Goal: Task Accomplishment & Management: Complete application form

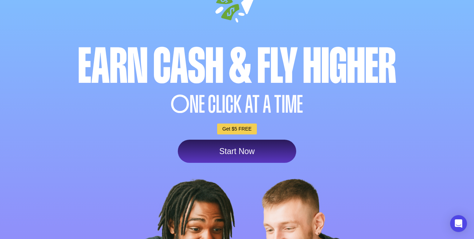
scroll to position [56, 0]
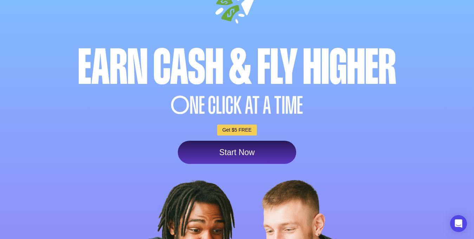
click at [233, 164] on link "Start Now" at bounding box center [237, 152] width 118 height 23
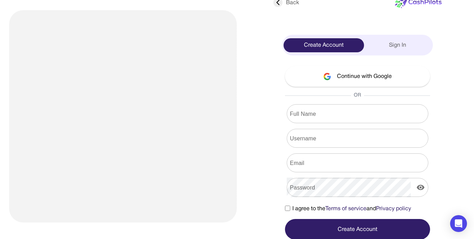
scroll to position [12, 0]
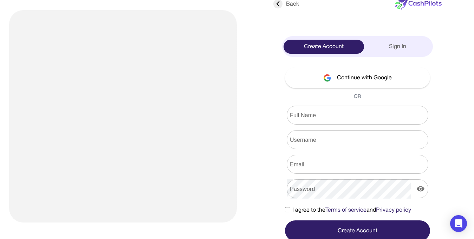
click at [399, 73] on button "Continue with Google" at bounding box center [357, 77] width 145 height 21
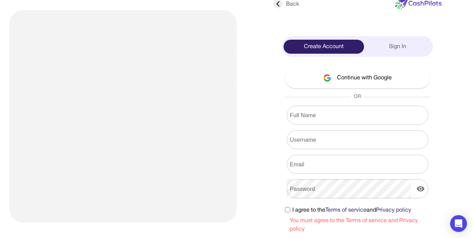
scroll to position [33, 0]
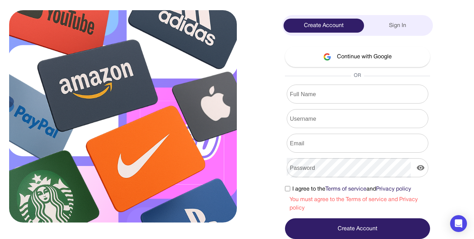
click at [379, 50] on button "Continue with Google" at bounding box center [357, 56] width 145 height 21
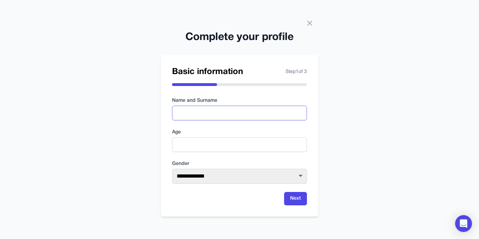
click at [192, 109] on input "text" at bounding box center [239, 113] width 135 height 15
type input "**********"
click at [230, 148] on input "number" at bounding box center [239, 144] width 135 height 15
type input "**"
click at [302, 177] on select "**********" at bounding box center [239, 176] width 135 height 15
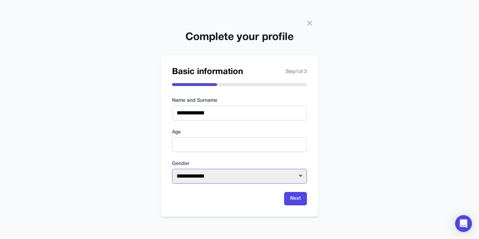
select select "****"
click at [172, 169] on select "**********" at bounding box center [239, 176] width 135 height 15
click at [301, 203] on button "Next" at bounding box center [295, 198] width 23 height 13
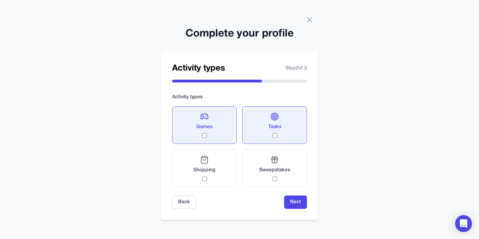
click at [300, 204] on button "Next" at bounding box center [295, 202] width 23 height 13
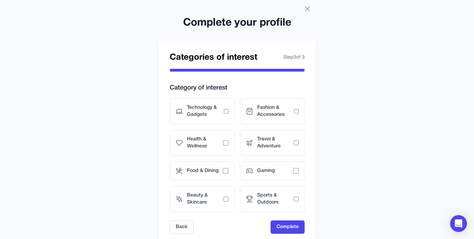
scroll to position [9, 0]
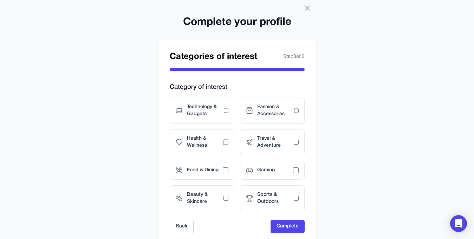
click at [184, 115] on div "Technology & Gadgets" at bounding box center [202, 111] width 65 height 26
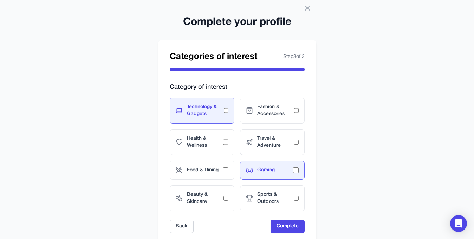
click at [293, 228] on button "Complete" at bounding box center [288, 226] width 34 height 13
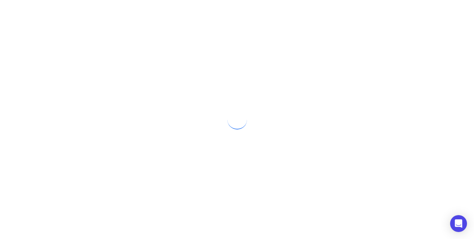
scroll to position [0, 0]
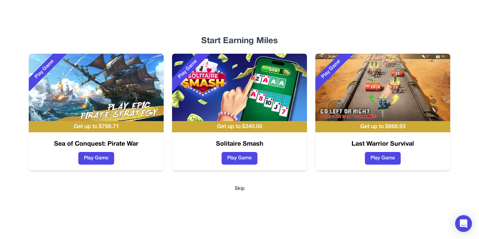
click at [244, 160] on button "Play Game" at bounding box center [240, 158] width 36 height 13
click at [95, 161] on button "Play Game" at bounding box center [96, 158] width 36 height 13
click at [393, 160] on button "Play Game" at bounding box center [383, 158] width 36 height 13
click at [241, 191] on button "Skip" at bounding box center [240, 189] width 10 height 7
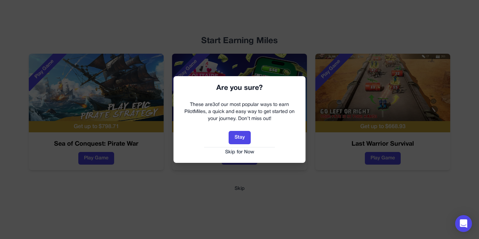
click at [249, 152] on button "Skip for Now" at bounding box center [240, 152] width 118 height 7
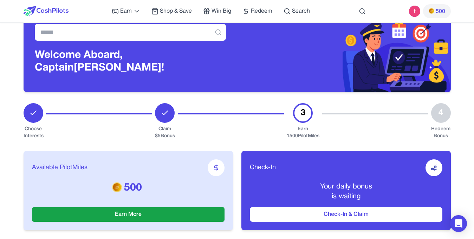
scroll to position [39, 0]
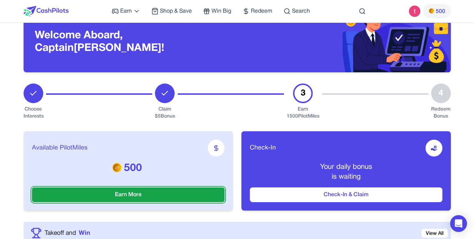
click at [72, 200] on button "Earn More" at bounding box center [128, 195] width 193 height 15
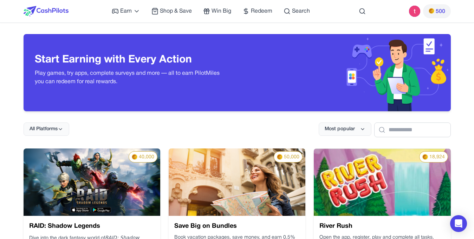
click at [262, 12] on span "Redeem" at bounding box center [261, 11] width 21 height 8
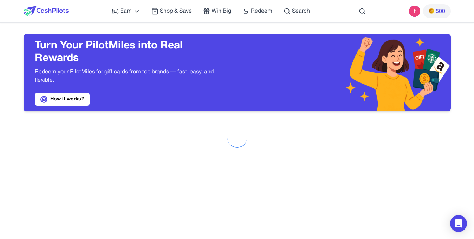
click at [124, 10] on span "Earn" at bounding box center [126, 11] width 12 height 8
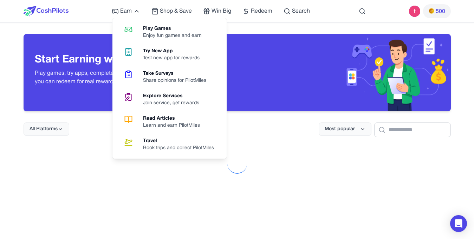
click at [263, 10] on span "Redeem" at bounding box center [261, 11] width 21 height 8
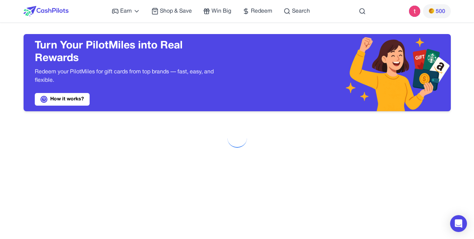
click at [59, 100] on link "How it works?" at bounding box center [62, 99] width 55 height 13
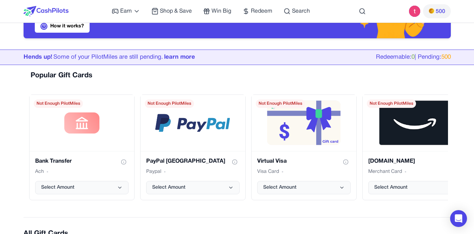
scroll to position [76, 0]
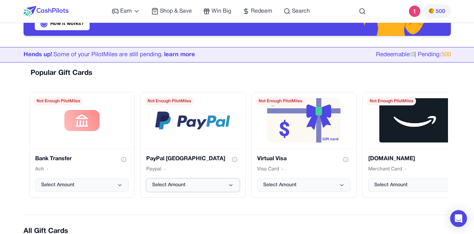
click at [165, 190] on button "Select Amount" at bounding box center [192, 184] width 93 height 13
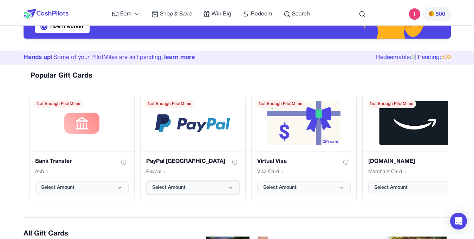
scroll to position [0, 0]
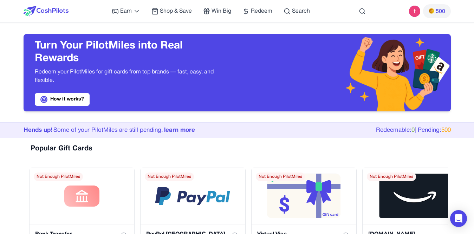
click at [126, 13] on span "Earn" at bounding box center [126, 11] width 12 height 8
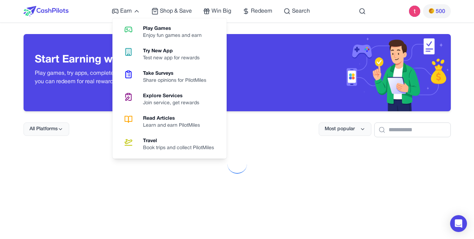
click at [162, 77] on div "Take Surveys" at bounding box center [177, 73] width 69 height 7
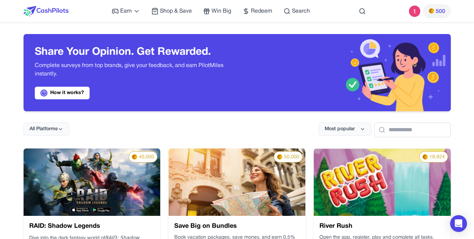
click at [220, 12] on span "Win Big" at bounding box center [221, 11] width 20 height 8
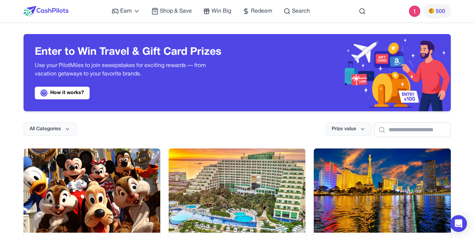
click at [132, 8] on link "Earn" at bounding box center [126, 11] width 28 height 8
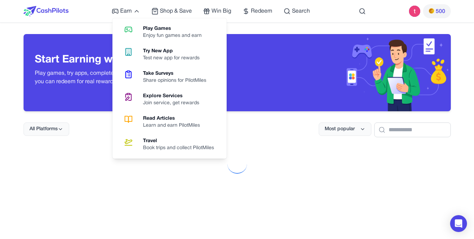
click at [151, 119] on div "Read Articles" at bounding box center [174, 118] width 63 height 7
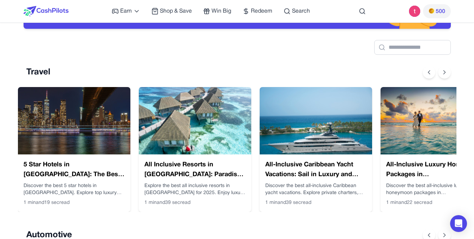
scroll to position [83, 0]
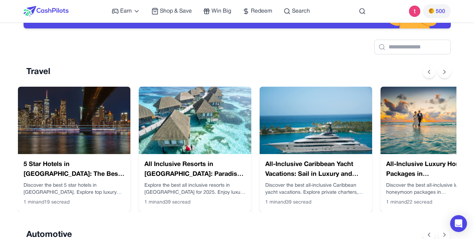
click at [66, 139] on img at bounding box center [74, 120] width 112 height 67
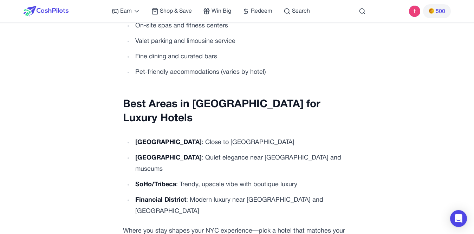
scroll to position [1697, 0]
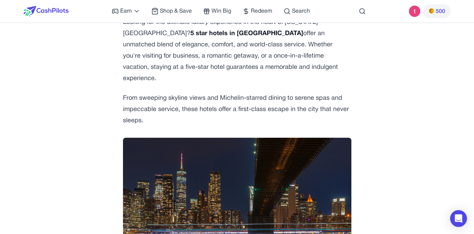
scroll to position [55, 0]
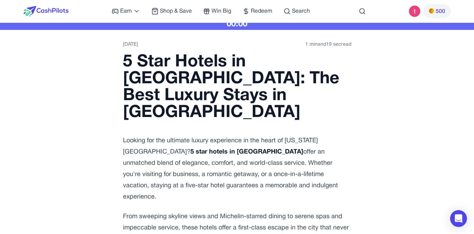
scroll to position [0, 0]
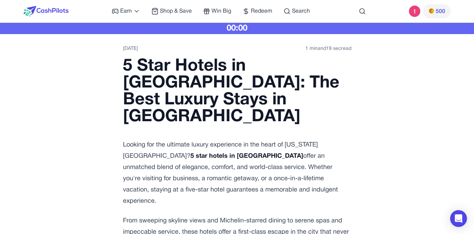
click at [240, 29] on div "00:00" at bounding box center [237, 28] width 474 height 11
click at [143, 53] on div "4/21/2025 1 min and 19 sec read" at bounding box center [237, 51] width 228 height 13
click at [313, 60] on h1 "5 Star Hotels in Manhattan: The Best Luxury Stays in NYC" at bounding box center [237, 91] width 228 height 67
click at [322, 50] on time "1 min and 19 sec read" at bounding box center [328, 48] width 46 height 7
click at [326, 55] on div "4/21/2025 1 min and 19 sec read" at bounding box center [237, 51] width 228 height 13
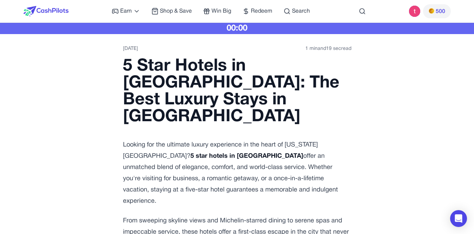
click at [345, 55] on div "4/21/2025 1 min and 19 sec read" at bounding box center [237, 51] width 228 height 13
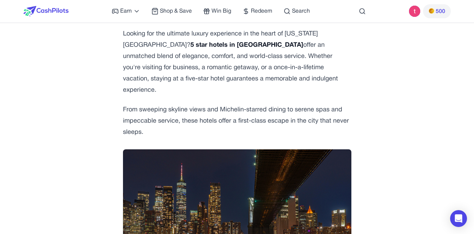
scroll to position [0, 5]
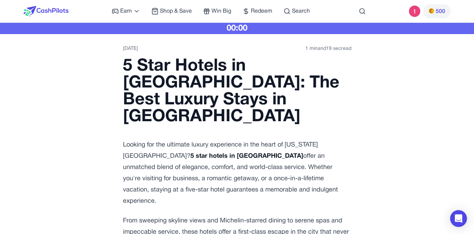
click at [332, 58] on h1 "5 Star Hotels in Manhattan: The Best Luxury Stays in NYC" at bounding box center [237, 91] width 228 height 67
click at [332, 46] on time "1 min and 19 sec read" at bounding box center [328, 48] width 46 height 7
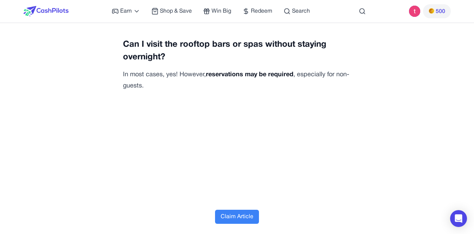
scroll to position [2479, 4]
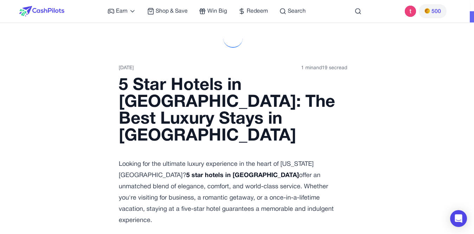
scroll to position [0, 4]
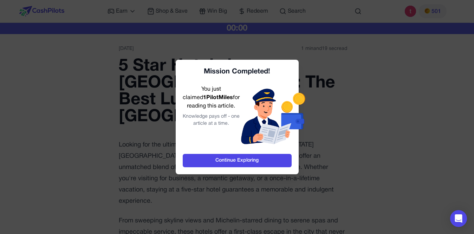
click at [269, 162] on link "Continue Exploring" at bounding box center [237, 160] width 109 height 13
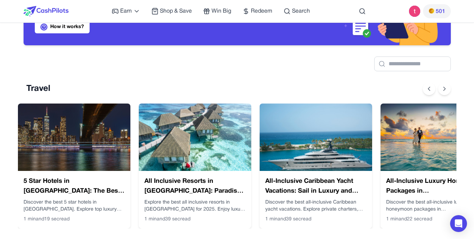
scroll to position [35, 0]
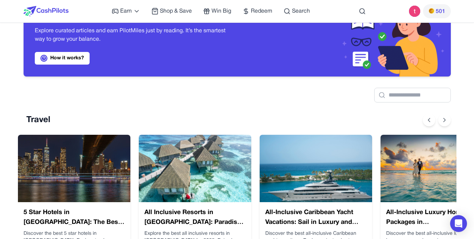
click at [26, 150] on img at bounding box center [74, 168] width 112 height 67
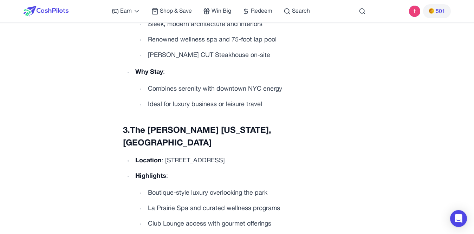
scroll to position [2603, 0]
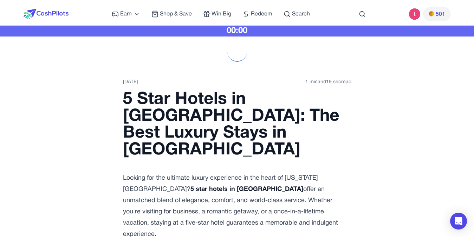
scroll to position [0, 0]
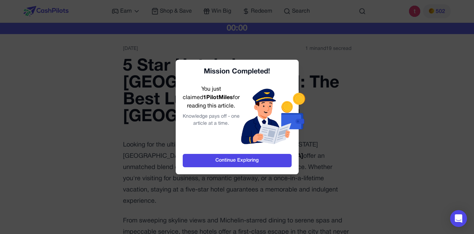
click at [259, 165] on link "Continue Exploring" at bounding box center [237, 160] width 109 height 13
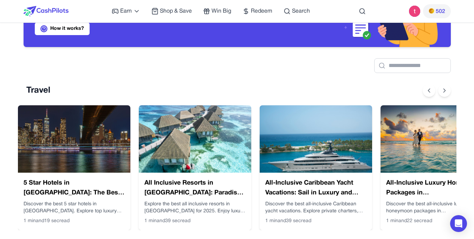
click at [324, 154] on img at bounding box center [316, 138] width 112 height 67
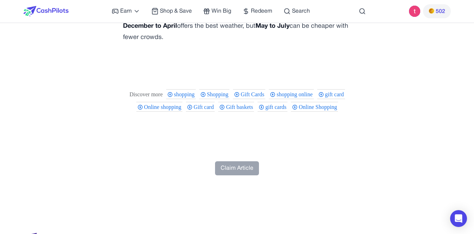
scroll to position [2709, 0]
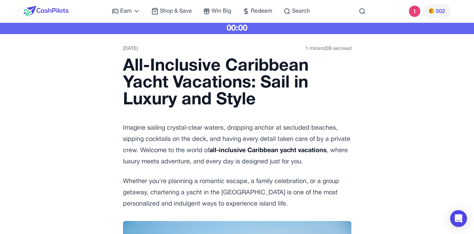
click at [254, 28] on div "00:00" at bounding box center [237, 28] width 474 height 11
click at [259, 27] on div "00:00" at bounding box center [237, 28] width 474 height 11
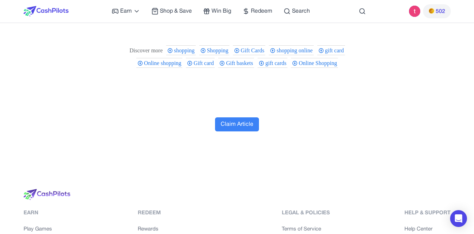
click at [245, 117] on button "Claim Article" at bounding box center [237, 124] width 44 height 14
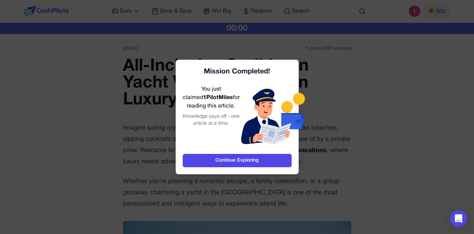
click at [263, 160] on link "Continue Exploring" at bounding box center [237, 160] width 109 height 13
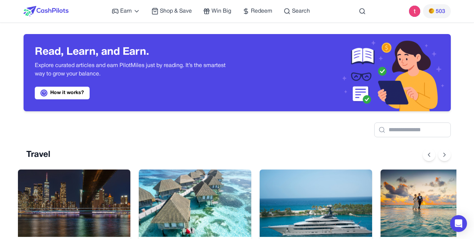
click at [129, 11] on span "Earn" at bounding box center [126, 11] width 12 height 8
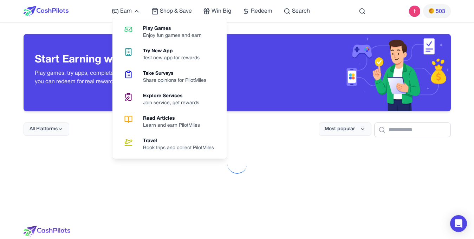
click at [150, 28] on div "Play Games" at bounding box center [175, 28] width 64 height 7
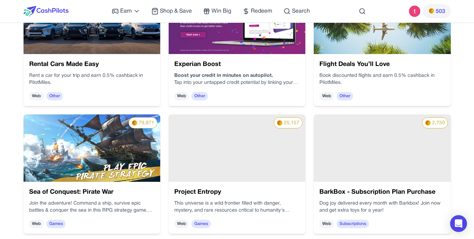
scroll to position [292, 0]
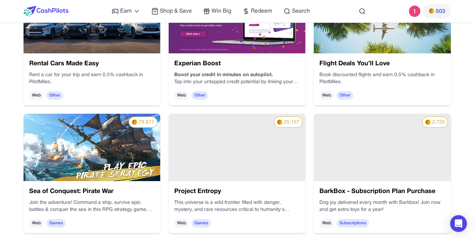
click at [306, 224] on span "Games" at bounding box center [316, 226] width 20 height 11
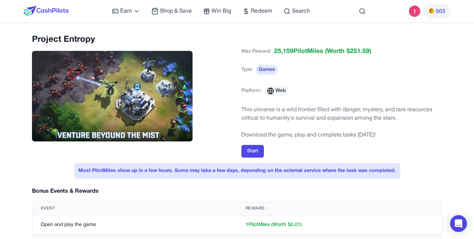
click at [252, 151] on button "Start" at bounding box center [252, 151] width 22 height 13
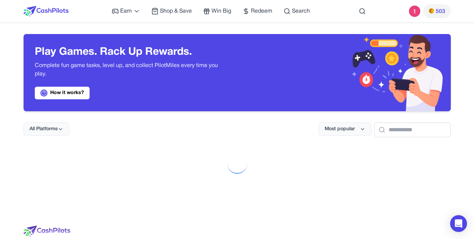
scroll to position [192, 0]
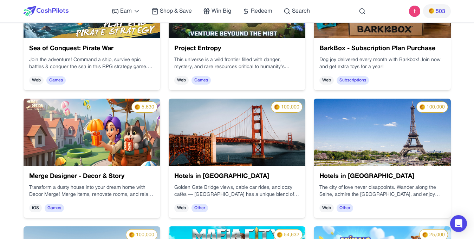
scroll to position [436, 0]
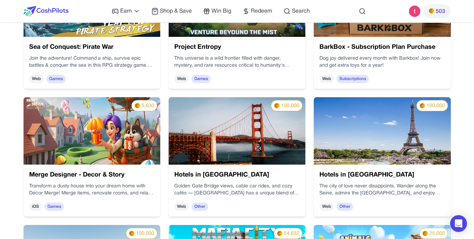
click at [130, 147] on img at bounding box center [201, 121] width 143 height 81
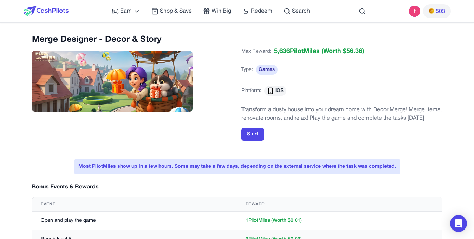
click at [253, 130] on button "Start" at bounding box center [252, 134] width 22 height 13
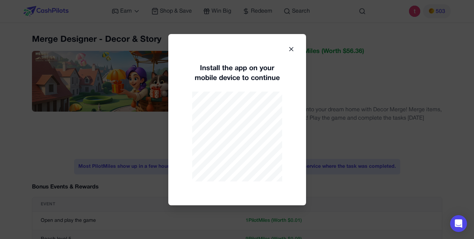
click at [291, 51] on icon at bounding box center [291, 49] width 7 height 7
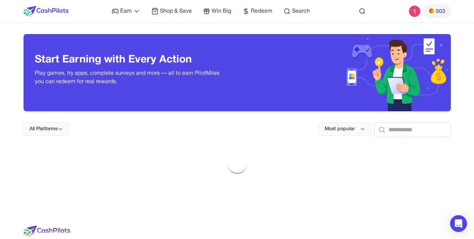
scroll to position [192, 0]
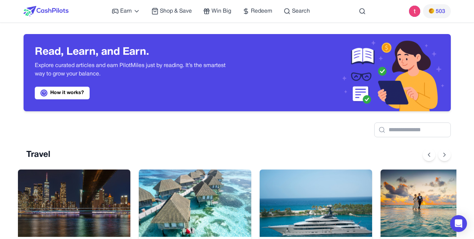
click at [71, 195] on img at bounding box center [74, 203] width 112 height 67
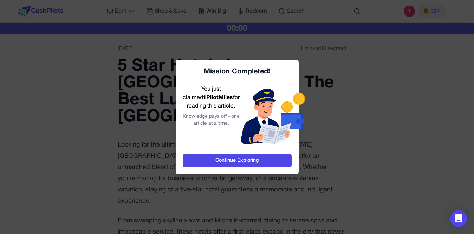
click at [258, 161] on link "Continue Exploring" at bounding box center [237, 160] width 109 height 13
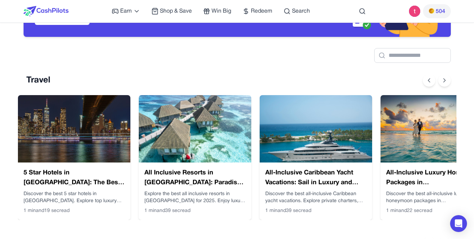
click at [429, 147] on img at bounding box center [436, 128] width 112 height 67
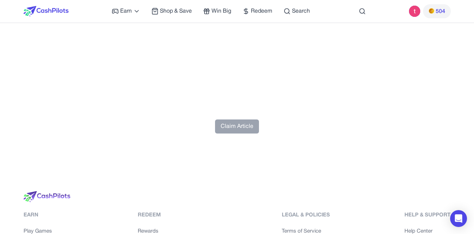
scroll to position [2551, 0]
click at [241, 119] on button "Claim Article" at bounding box center [237, 126] width 44 height 14
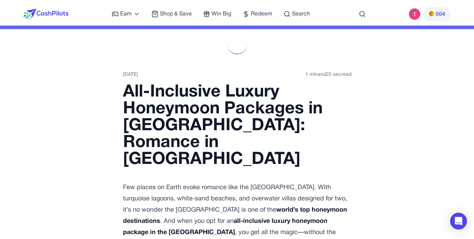
scroll to position [0, 0]
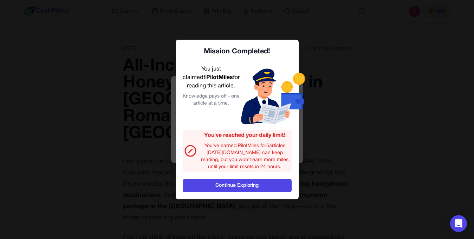
click at [272, 191] on link "Continue Exploring" at bounding box center [237, 185] width 109 height 13
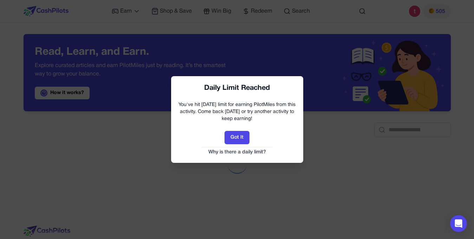
click at [245, 143] on button "Got It" at bounding box center [236, 137] width 25 height 13
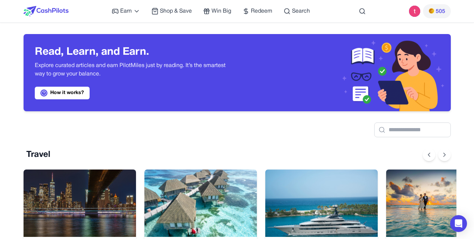
click at [172, 11] on span "Shop & Save" at bounding box center [176, 11] width 32 height 8
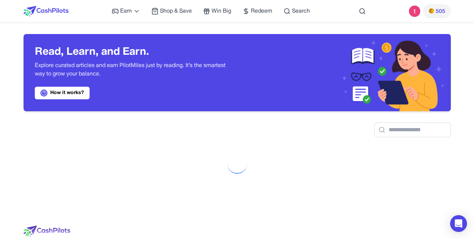
click at [214, 8] on span "Win Big" at bounding box center [221, 11] width 20 height 8
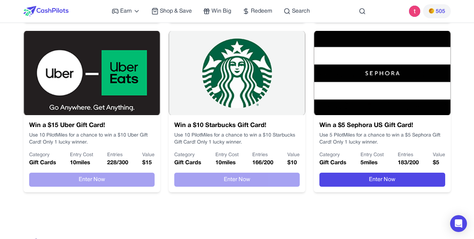
scroll to position [465, 0]
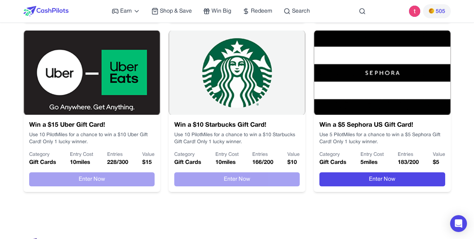
click at [422, 181] on button "Enter Now" at bounding box center [381, 180] width 125 height 14
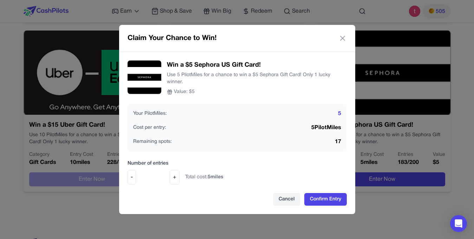
click at [342, 39] on icon at bounding box center [342, 38] width 4 height 4
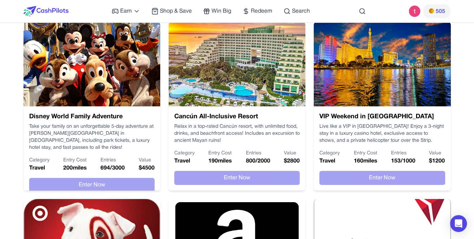
scroll to position [0, 0]
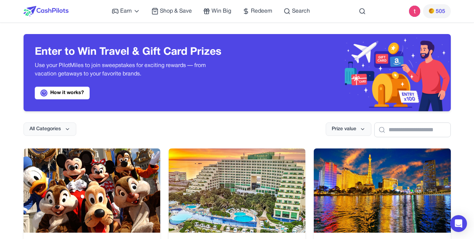
click at [131, 13] on span "Earn" at bounding box center [126, 11] width 12 height 8
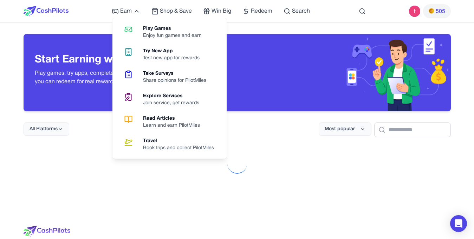
click at [177, 80] on div "Share opinions for PilotMiles" at bounding box center [177, 80] width 69 height 7
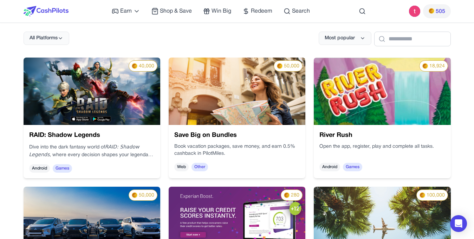
scroll to position [92, 0]
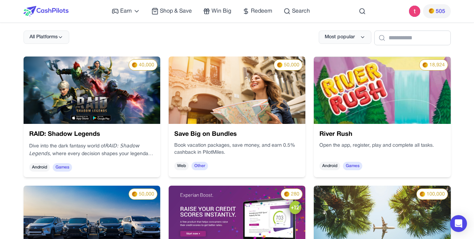
click at [414, 100] on img at bounding box center [382, 90] width 137 height 67
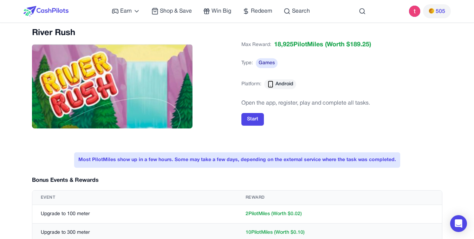
scroll to position [8, 0]
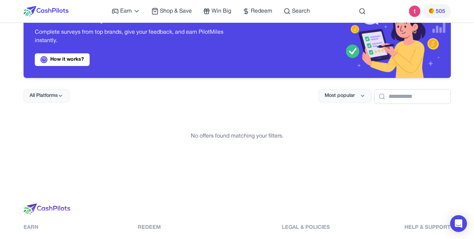
scroll to position [34, 0]
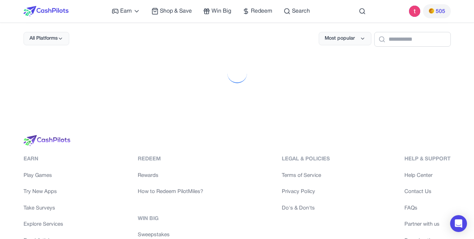
scroll to position [86, 0]
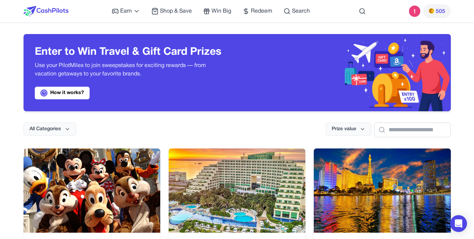
click at [133, 9] on icon at bounding box center [136, 11] width 7 height 7
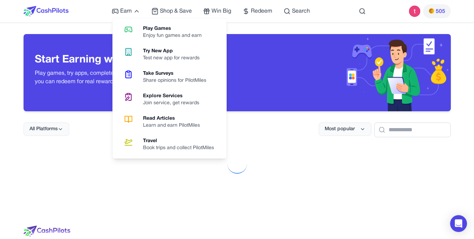
click at [194, 105] on div "Join service, get rewards" at bounding box center [174, 103] width 62 height 7
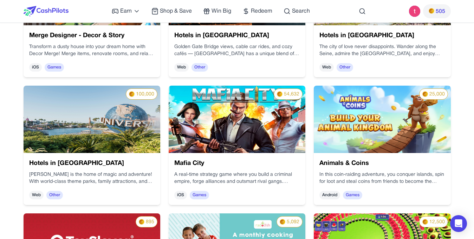
scroll to position [577, 0]
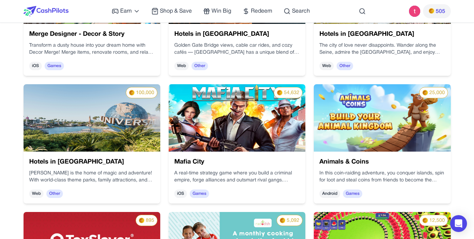
click at [267, 107] on img at bounding box center [237, 117] width 137 height 67
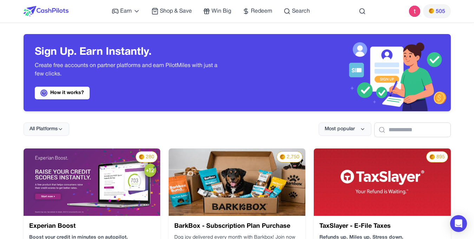
click at [265, 9] on span "Redeem" at bounding box center [261, 11] width 21 height 8
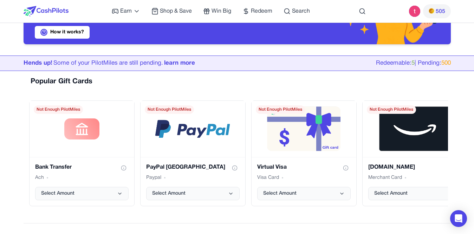
scroll to position [71, 0]
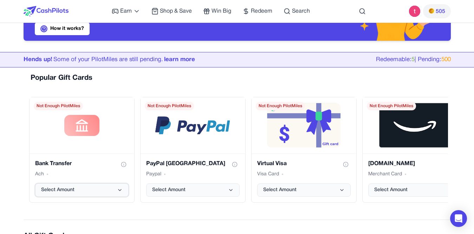
click at [50, 189] on span "Select Amount" at bounding box center [57, 190] width 33 height 7
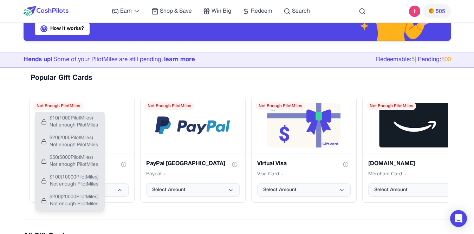
click at [30, 173] on div "Bank Transfer Ach Select Amount" at bounding box center [82, 178] width 105 height 49
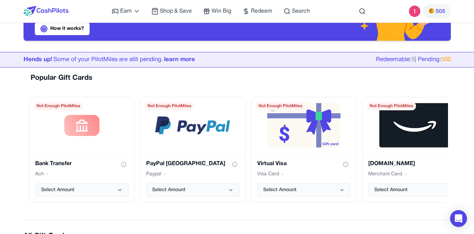
click at [52, 165] on h3 "Bank Transfer" at bounding box center [53, 164] width 37 height 8
click at [120, 166] on button "Show gift card information" at bounding box center [124, 165] width 10 height 10
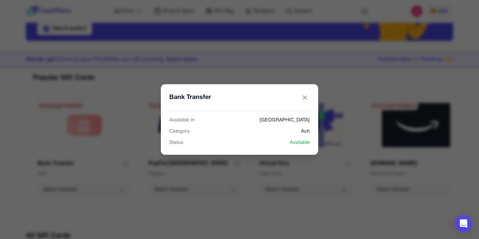
click at [293, 120] on span "United States" at bounding box center [285, 120] width 50 height 7
click at [305, 98] on icon "Bank Transfer gift card" at bounding box center [305, 98] width 4 height 4
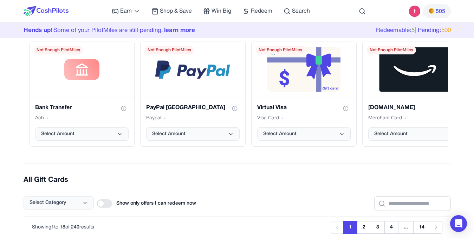
scroll to position [0, 0]
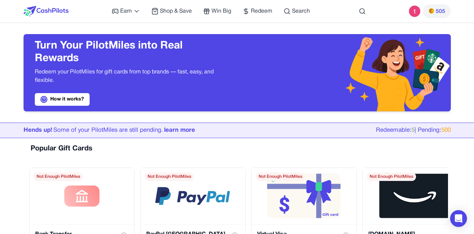
click at [130, 14] on span "Earn" at bounding box center [126, 11] width 12 height 8
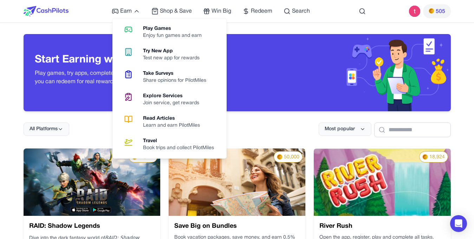
click at [163, 74] on div "Take Surveys" at bounding box center [177, 73] width 69 height 7
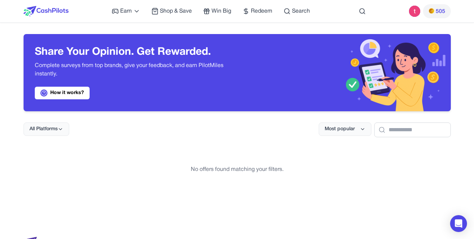
click at [124, 9] on span "Earn" at bounding box center [126, 11] width 12 height 8
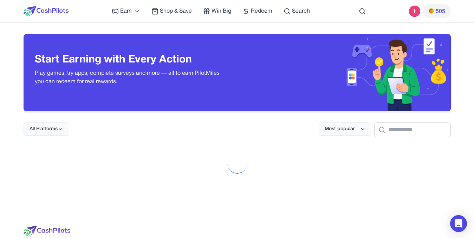
click at [134, 12] on icon at bounding box center [136, 11] width 7 height 7
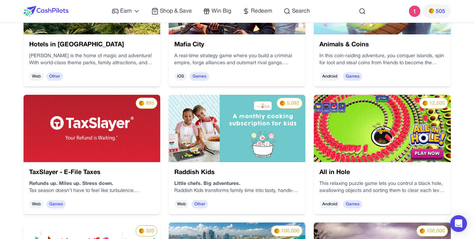
scroll to position [695, 0]
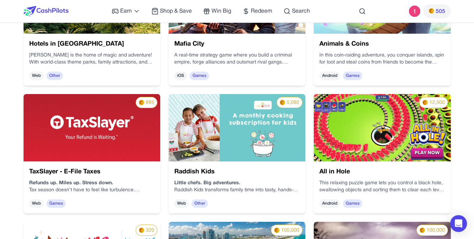
click at [73, 128] on img at bounding box center [92, 127] width 137 height 67
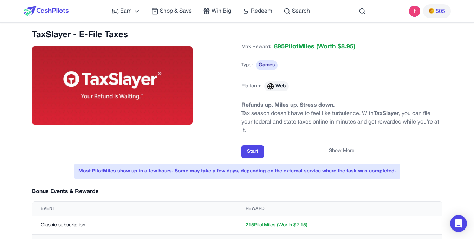
scroll to position [5, 0]
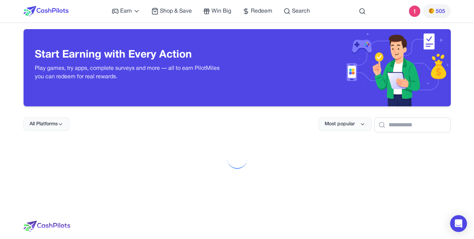
scroll to position [192, 0]
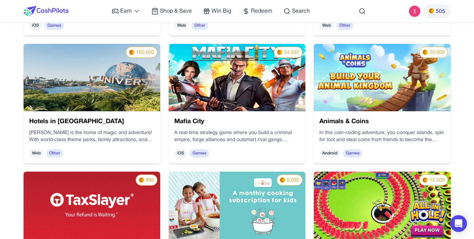
scroll to position [899, 0]
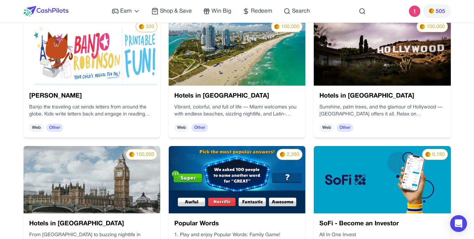
click at [289, 13] on icon at bounding box center [288, 13] width 1 height 1
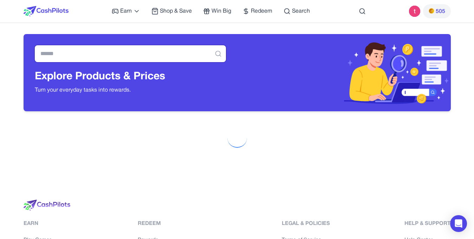
click at [50, 52] on input "text" at bounding box center [130, 53] width 191 height 17
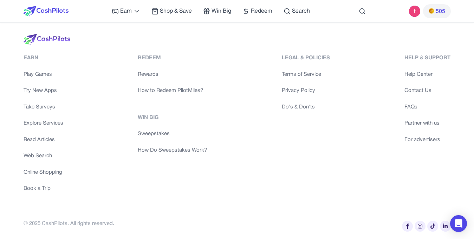
scroll to position [203, 0]
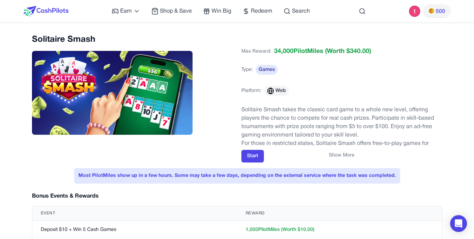
click at [249, 160] on button "Start" at bounding box center [252, 156] width 22 height 13
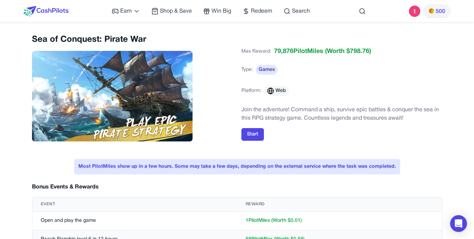
click at [255, 134] on button "Start" at bounding box center [252, 134] width 22 height 13
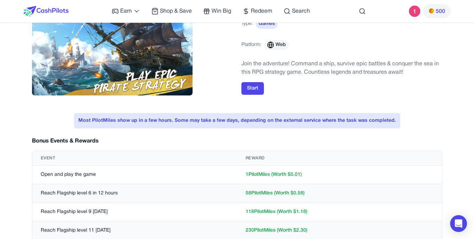
scroll to position [47, 0]
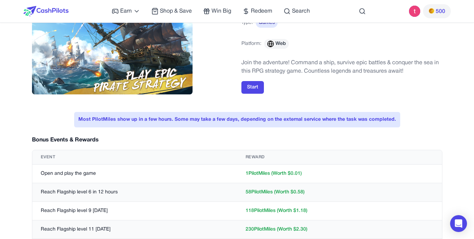
click at [253, 89] on button "Start" at bounding box center [252, 87] width 22 height 13
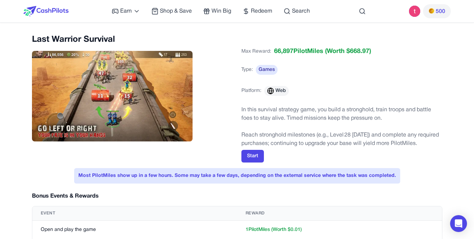
click at [252, 154] on button "Start" at bounding box center [252, 156] width 22 height 13
